Goal: Information Seeking & Learning: Learn about a topic

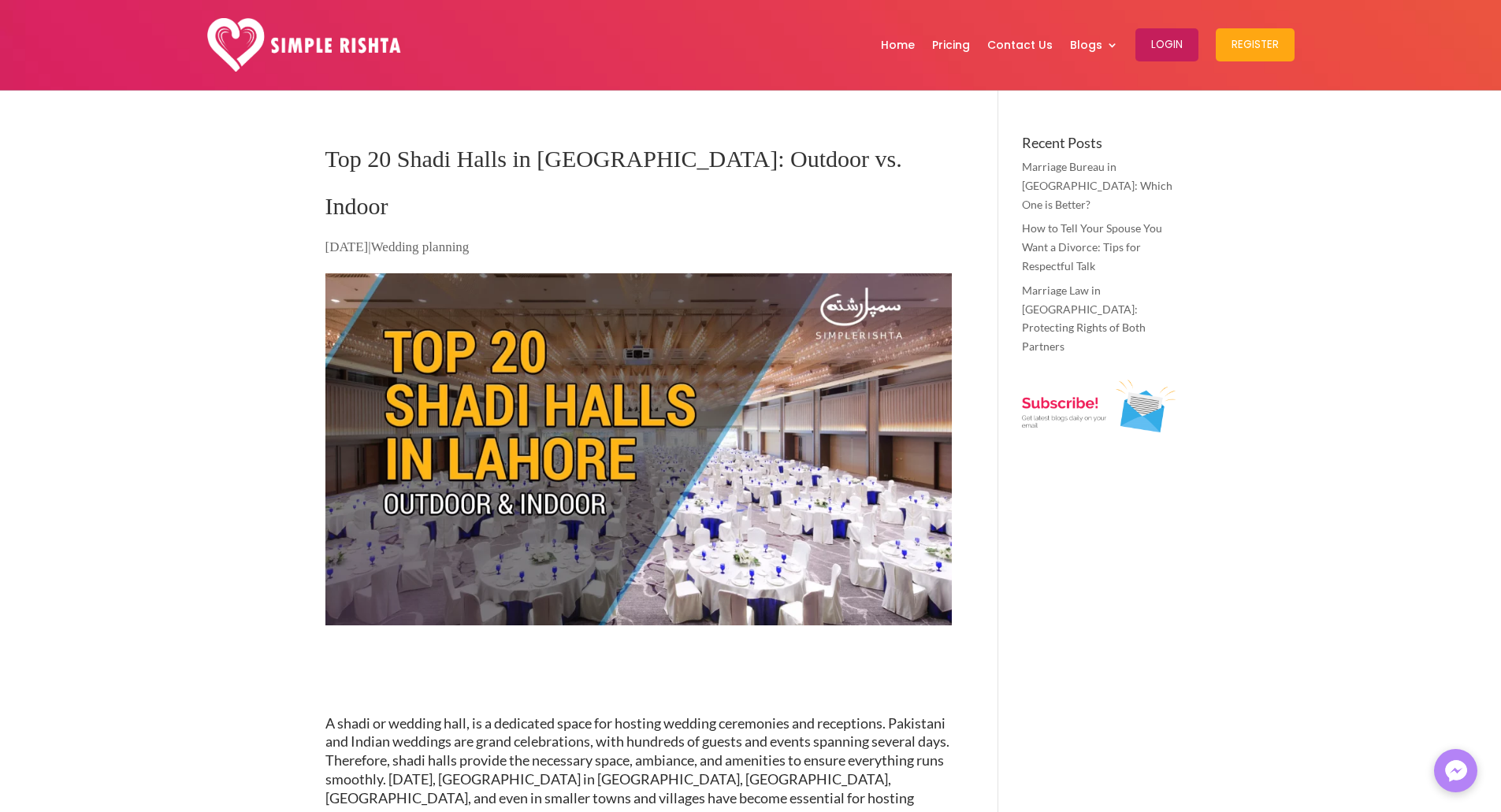
scroll to position [1136, 0]
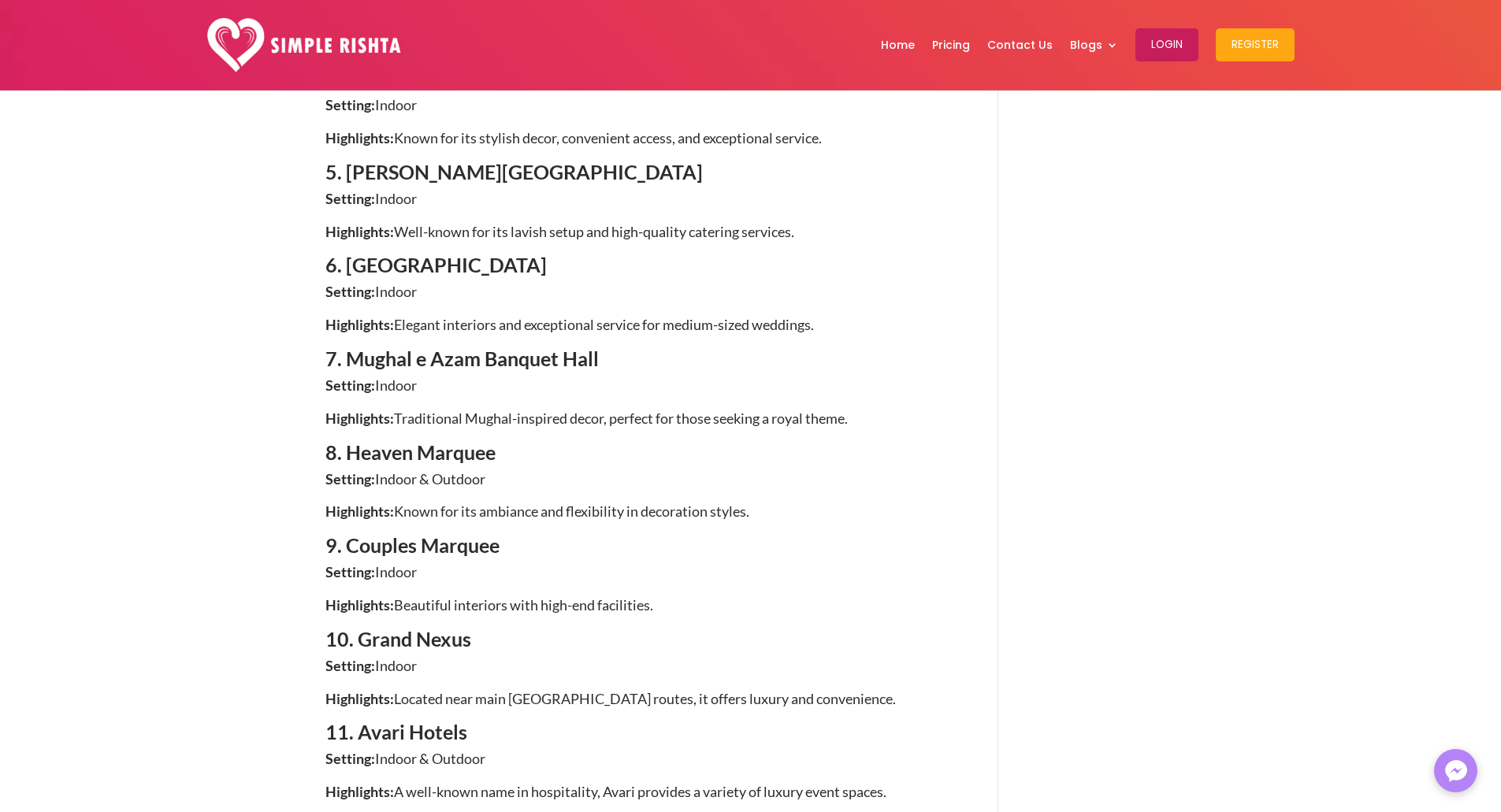
scroll to position [1530, 0]
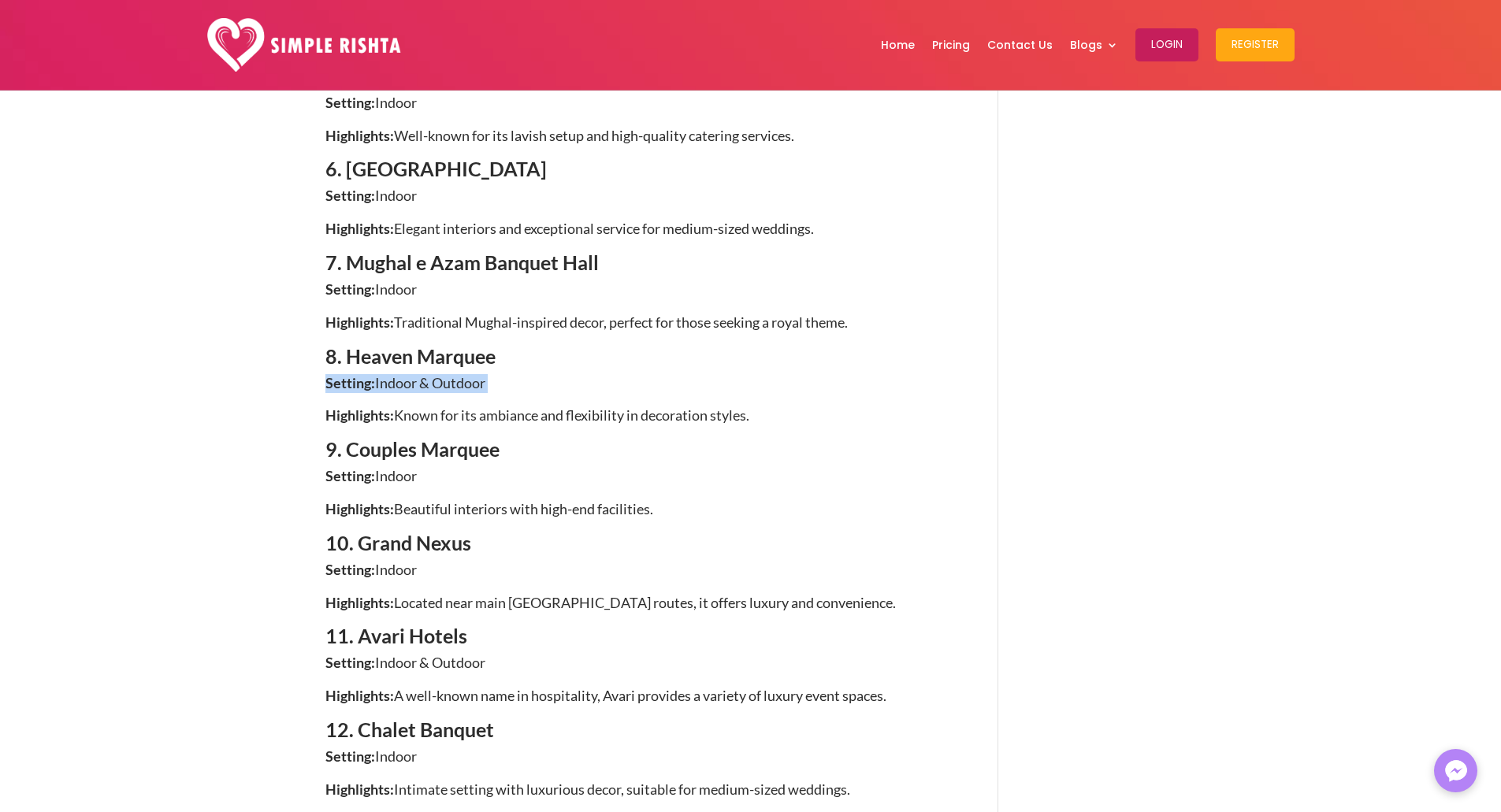
drag, startPoint x: 500, startPoint y: 317, endPoint x: 226, endPoint y: 315, distance: 274.0
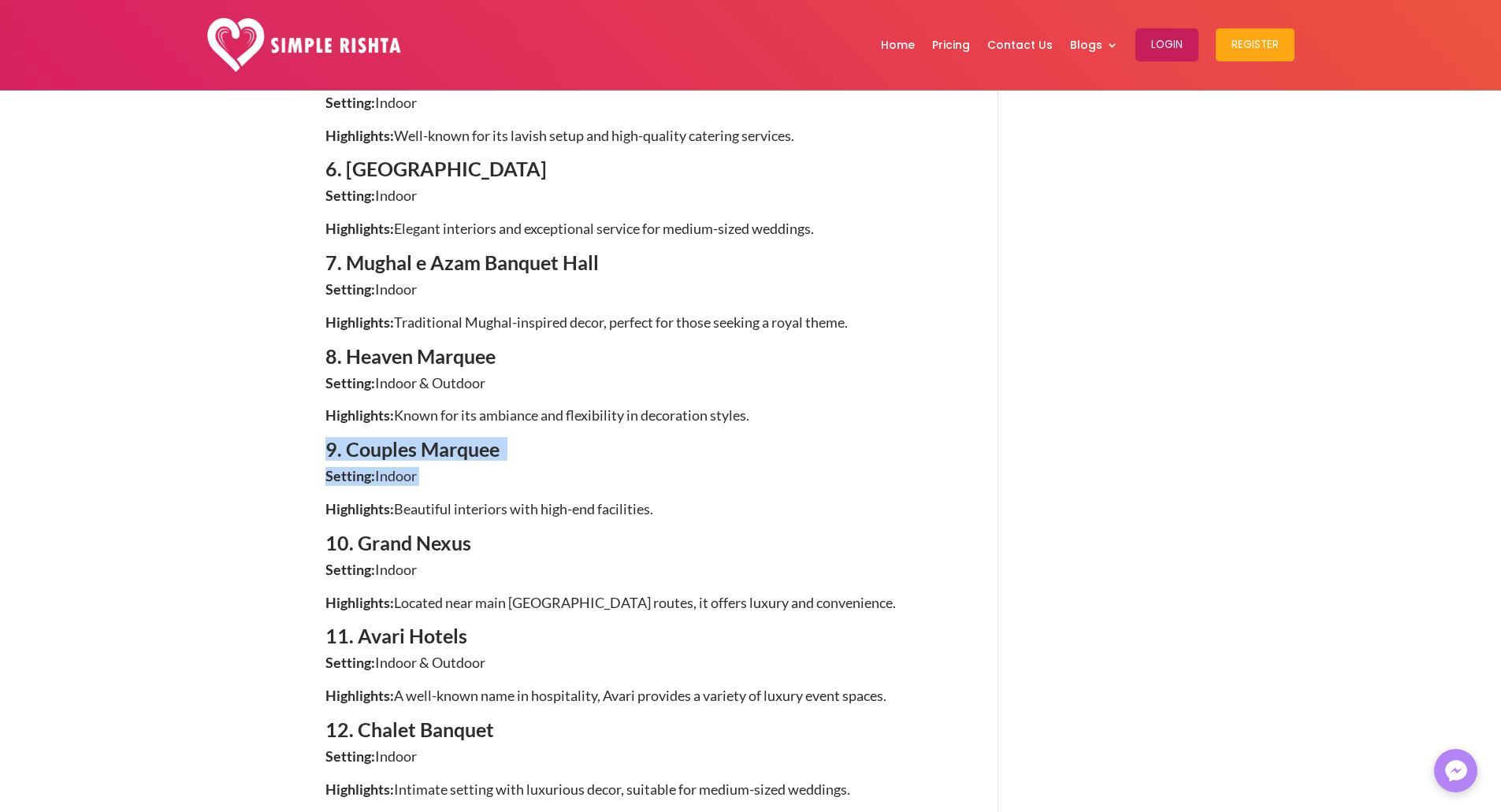
drag, startPoint x: 278, startPoint y: 383, endPoint x: 608, endPoint y: 407, distance: 330.9
click at [608, 467] on p "Setting: Indoor" at bounding box center [639, 483] width 627 height 33
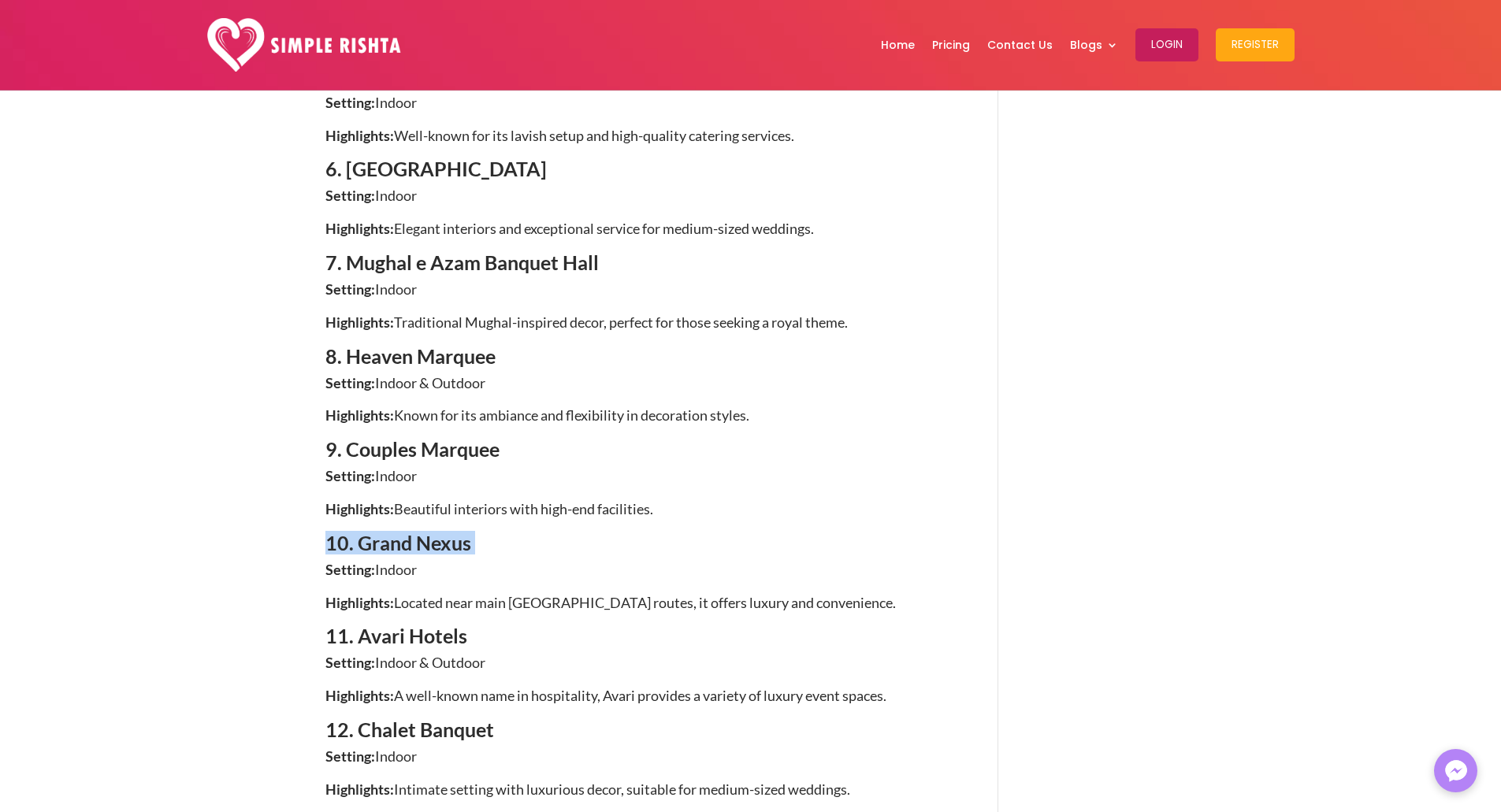
drag, startPoint x: 485, startPoint y: 473, endPoint x: 302, endPoint y: 483, distance: 183.3
drag, startPoint x: 302, startPoint y: 483, endPoint x: 478, endPoint y: 507, distance: 177.6
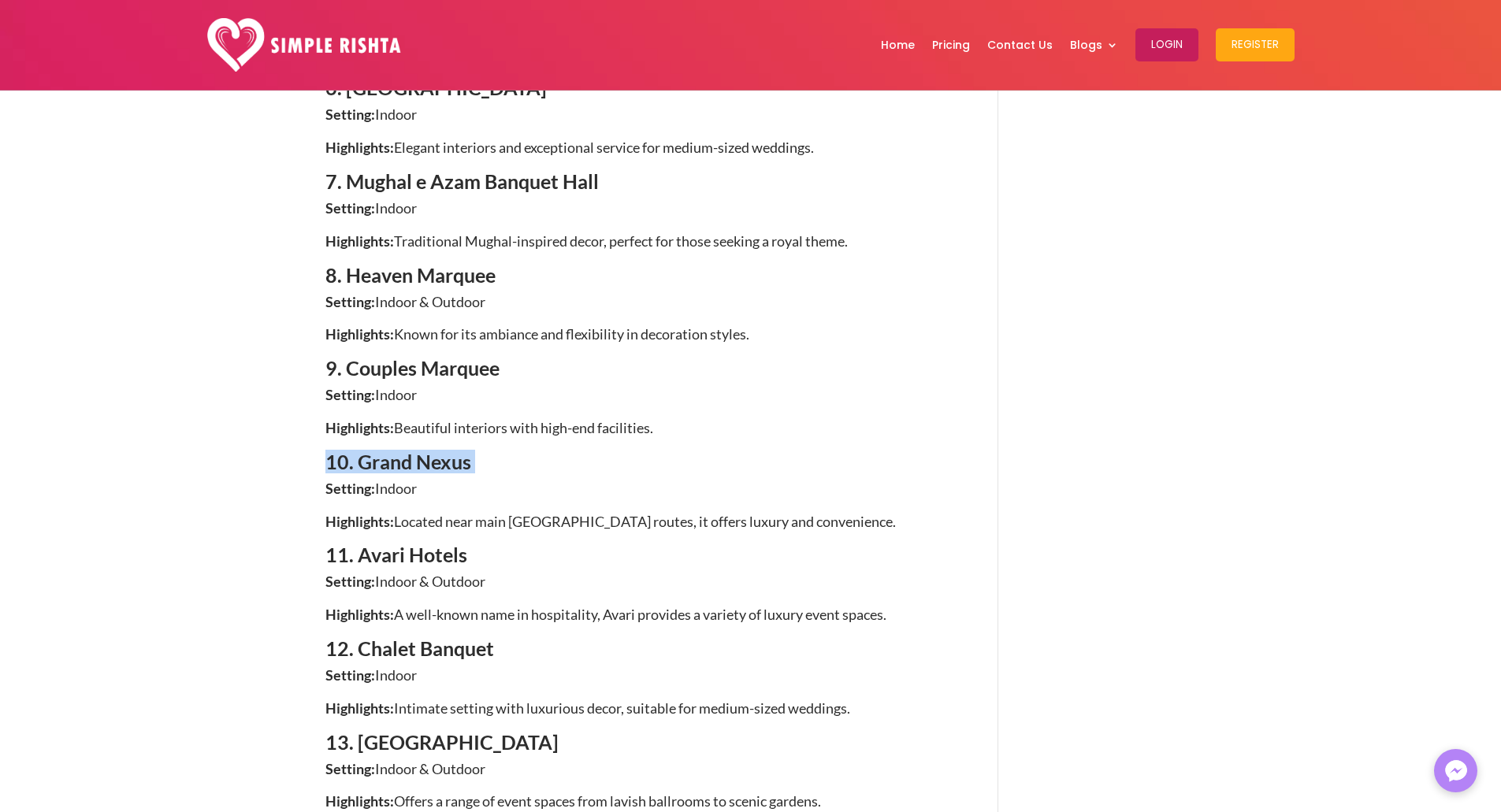
scroll to position [1661, 0]
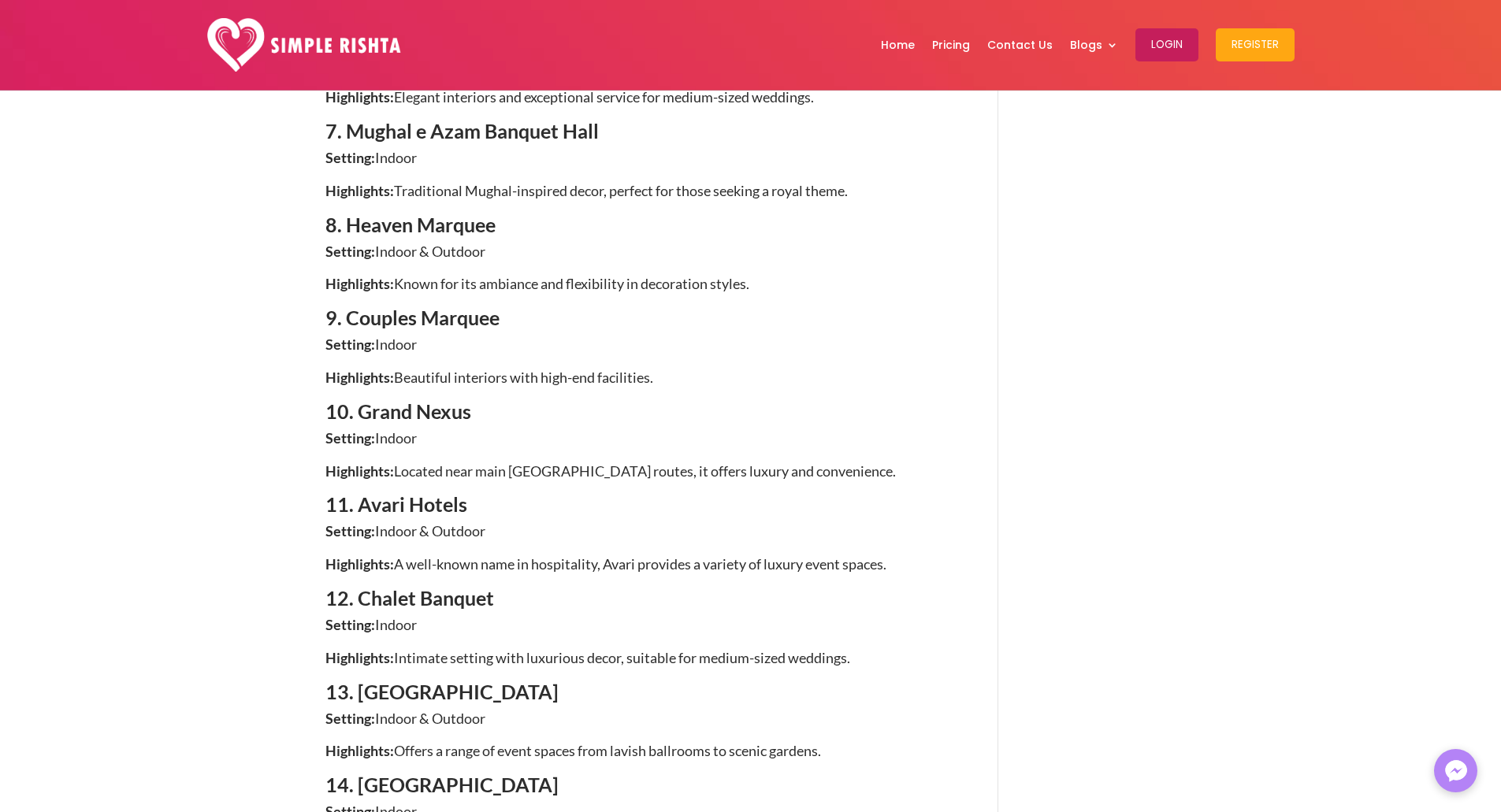
click at [512, 555] on span "A well-known name in hospitality, Avari provides a variety of luxury event spac…" at bounding box center [640, 563] width 492 height 17
drag, startPoint x: 485, startPoint y: 434, endPoint x: 301, endPoint y: 429, distance: 184.1
drag, startPoint x: 370, startPoint y: 543, endPoint x: 536, endPoint y: 540, distance: 166.0
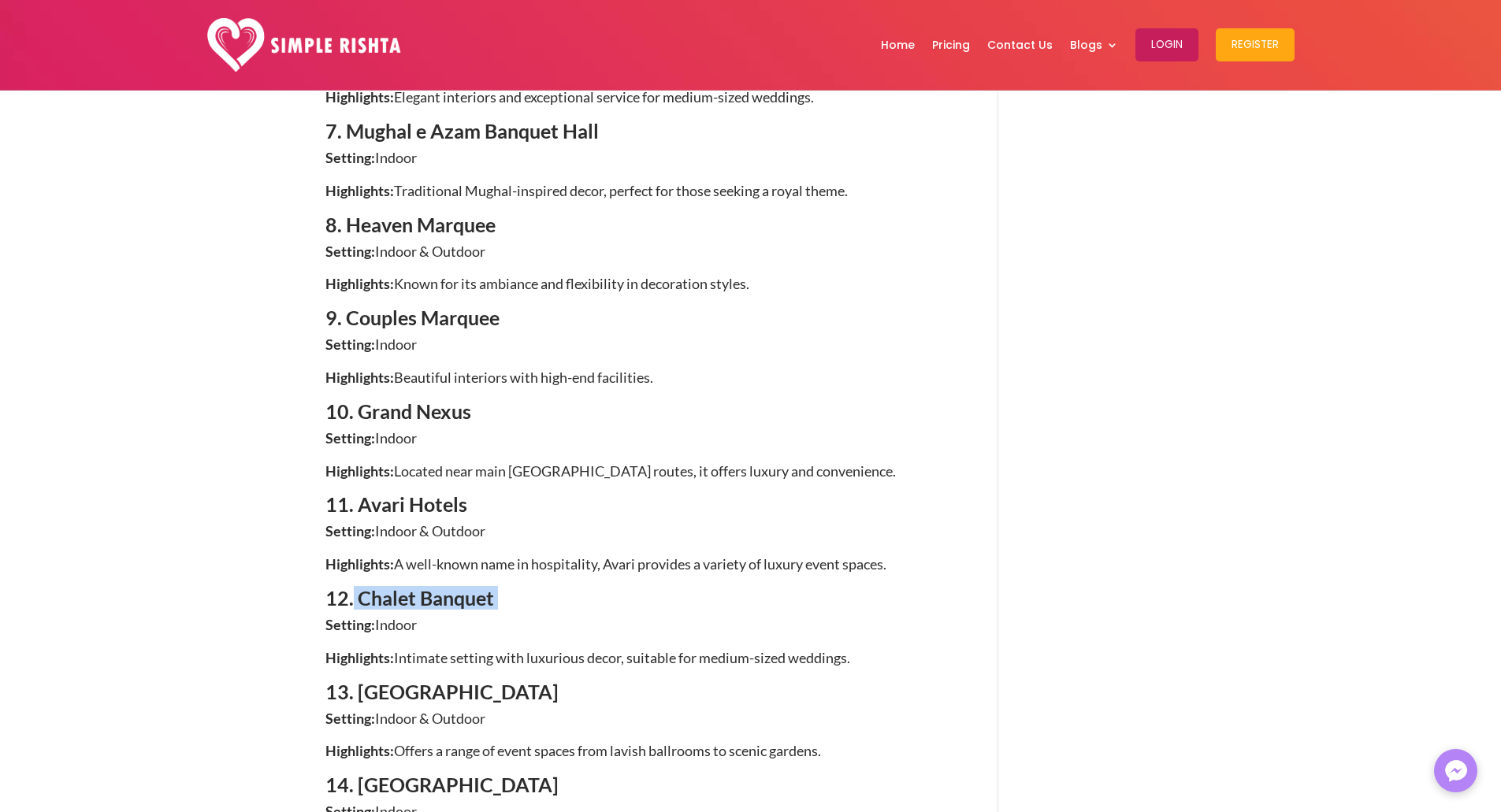
click at [529, 588] on h4 "12. Chalet Banquet" at bounding box center [639, 602] width 627 height 27
click at [545, 588] on h4 "12. Chalet Banquet" at bounding box center [639, 602] width 627 height 27
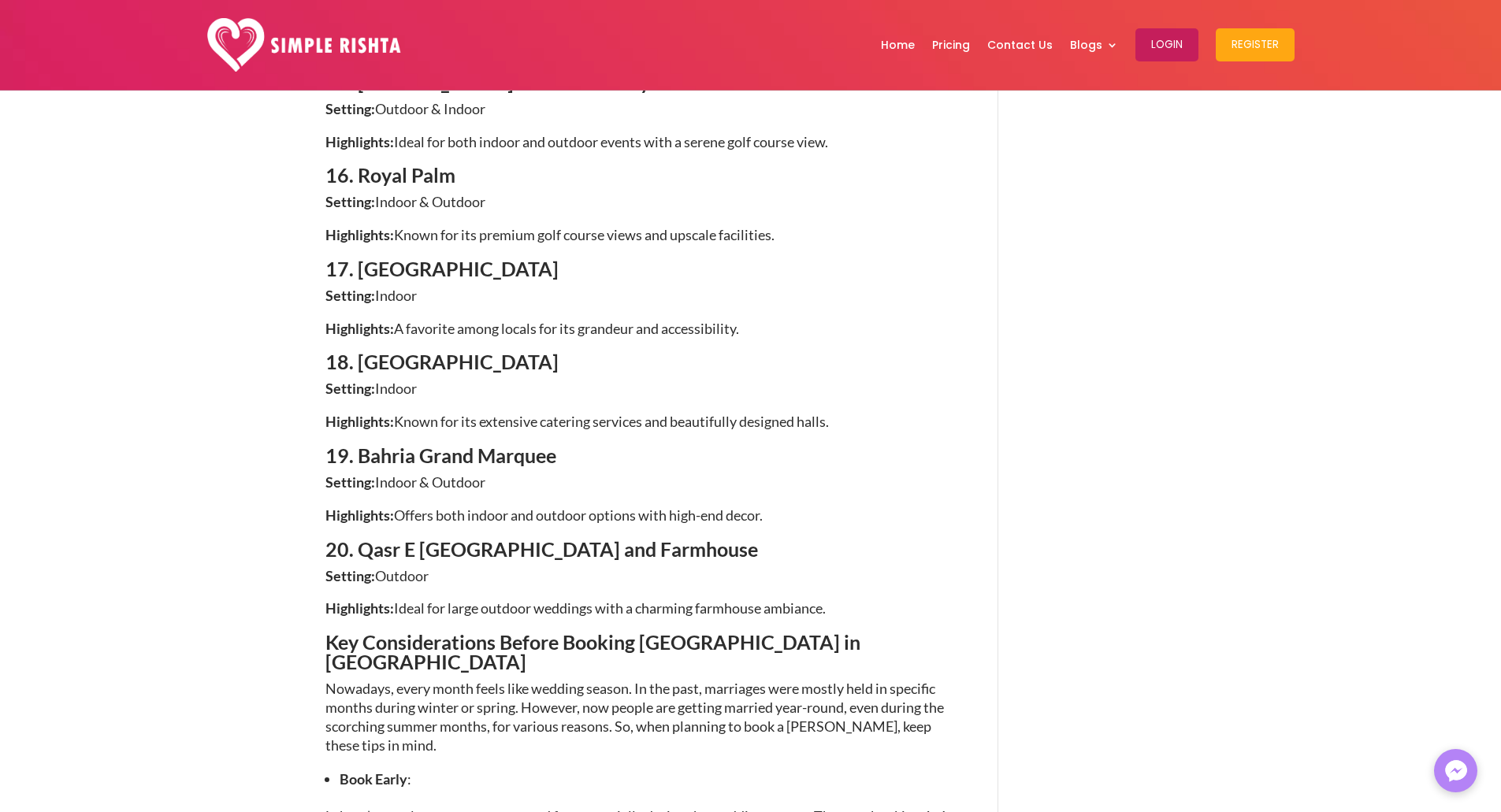
scroll to position [2449, 0]
